Goal: Task Accomplishment & Management: Manage account settings

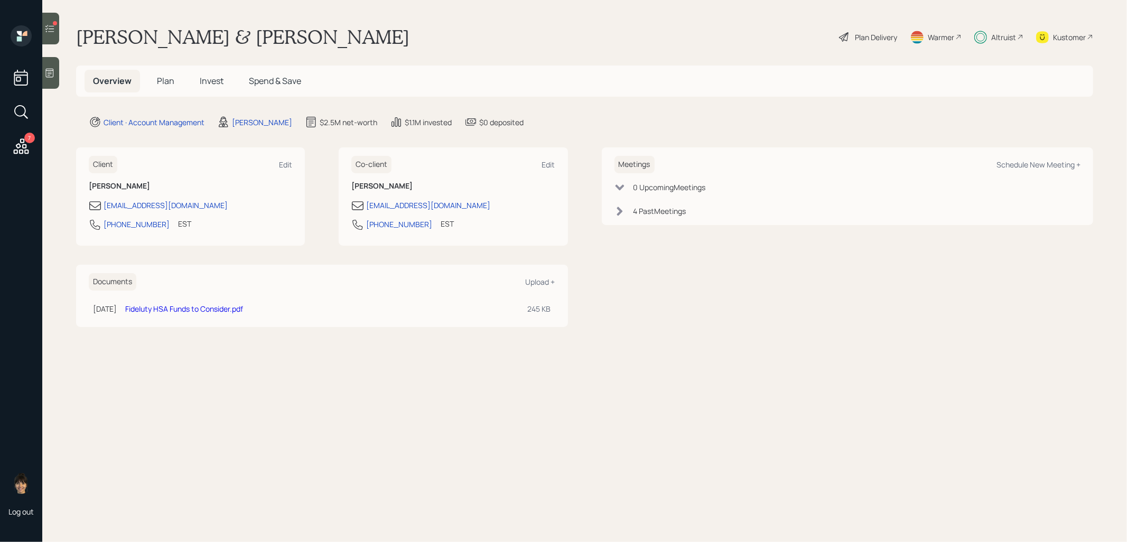
click at [53, 30] on icon at bounding box center [49, 28] width 11 height 11
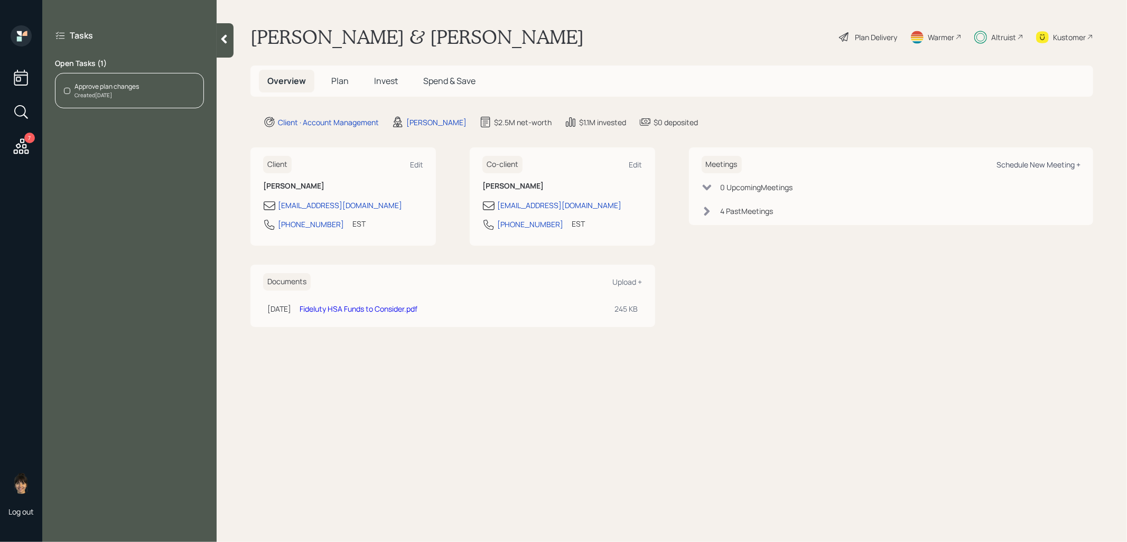
click at [1049, 166] on div "Schedule New Meeting +" at bounding box center [1038, 165] width 84 height 10
select select "8b79112e-3cfb-44f9-89e7-15267fe946c1"
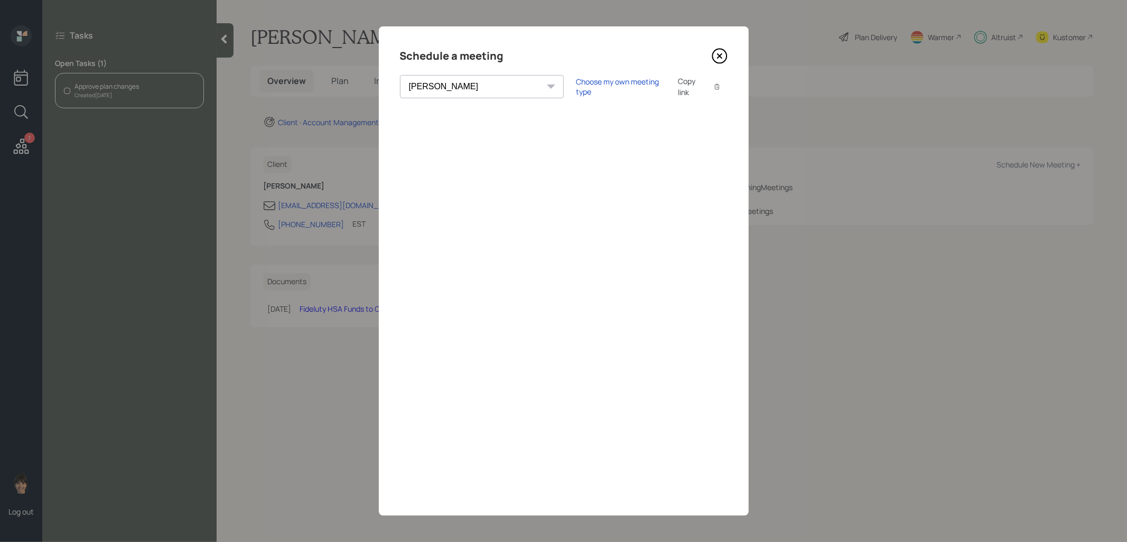
click at [723, 53] on icon at bounding box center [719, 56] width 16 height 16
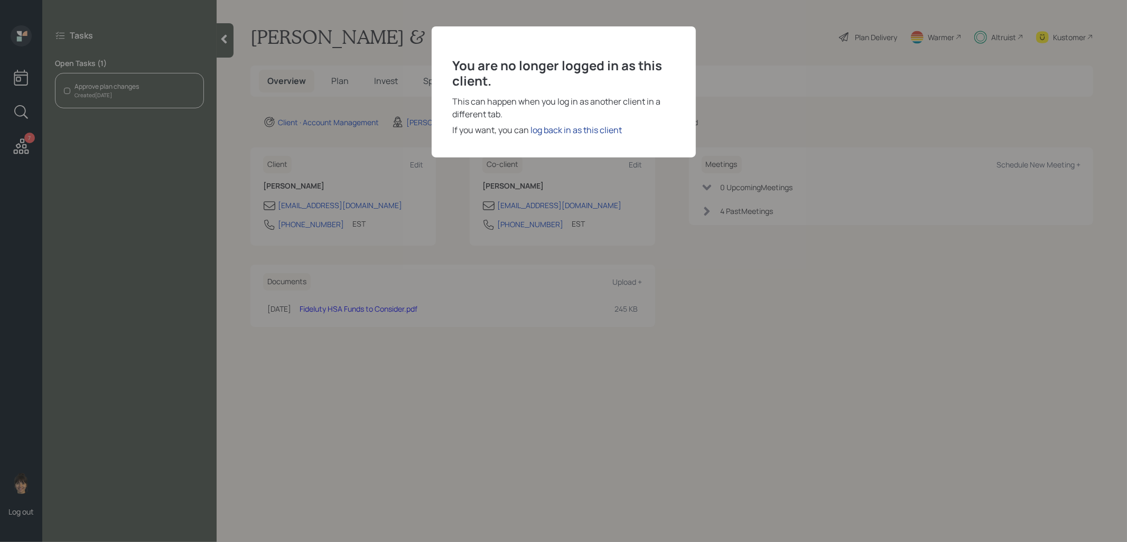
click at [581, 128] on div "log back in as this client" at bounding box center [576, 130] width 91 height 13
